Goal: Check status: Check status

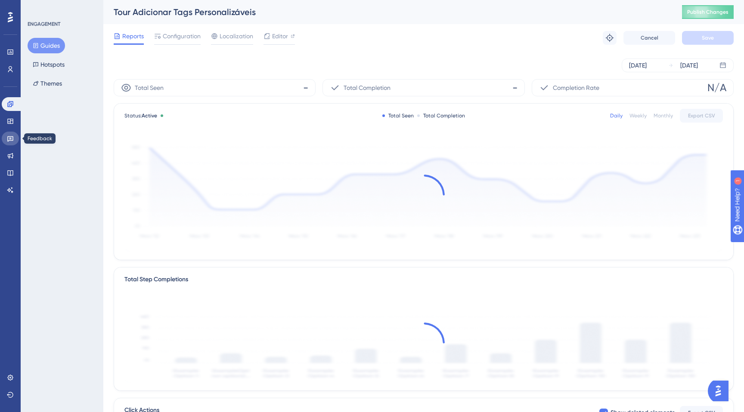
click at [11, 137] on icon at bounding box center [10, 138] width 7 height 7
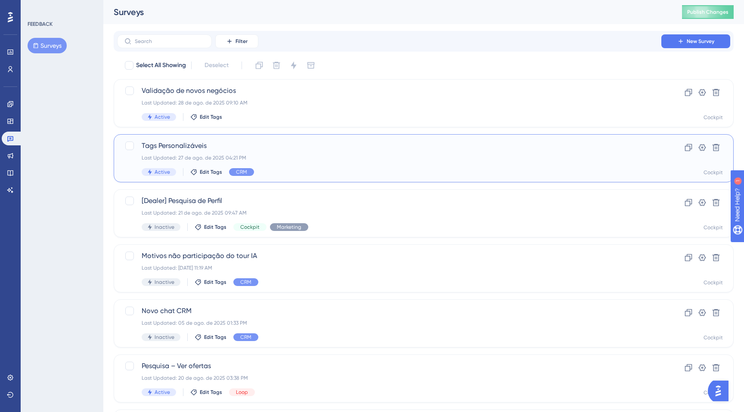
click at [297, 157] on div "Last Updated: 27 de ago. de 2025 04:21 PM" at bounding box center [389, 158] width 495 height 7
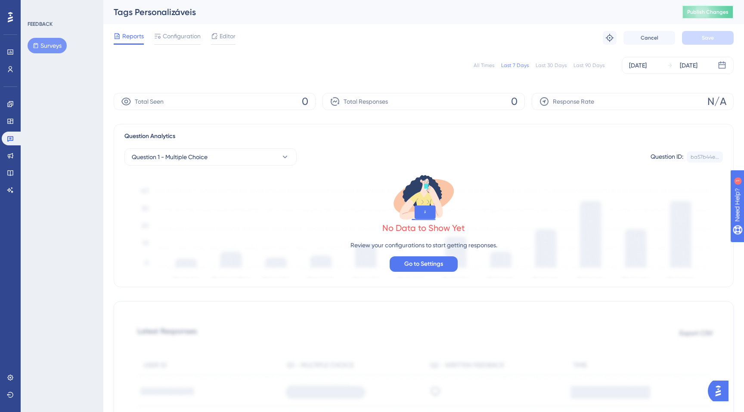
click at [0, 0] on span "Publish Changes" at bounding box center [0, 0] width 0 height 0
